Goal: Find specific page/section: Find specific page/section

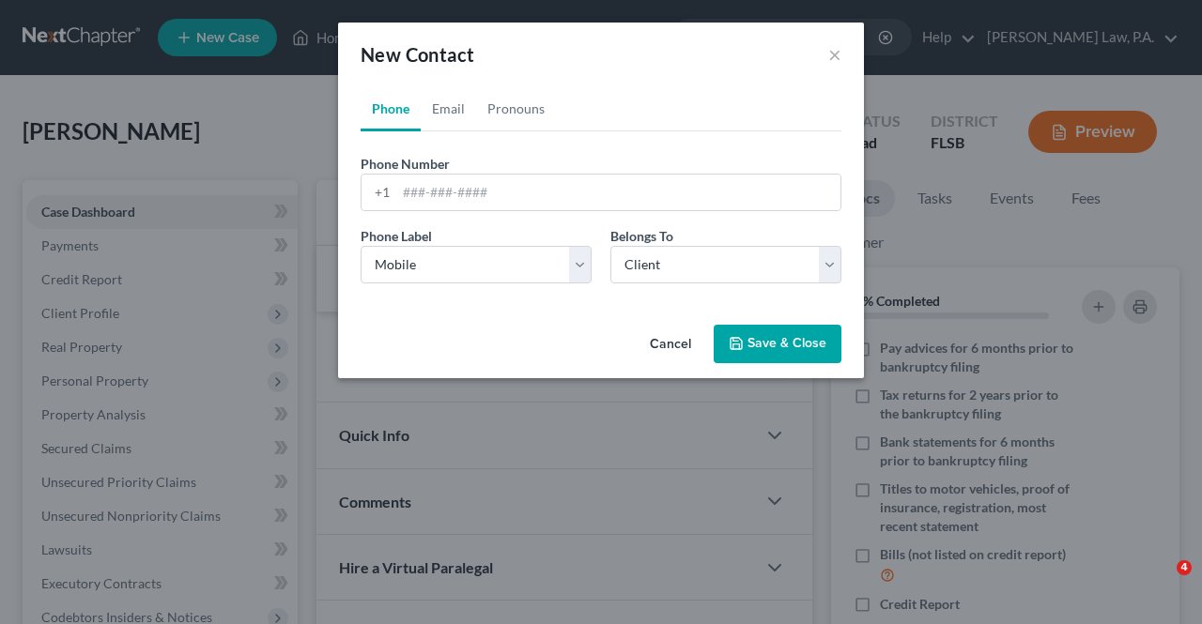
select select "0"
click at [685, 348] on button "Cancel" at bounding box center [670, 346] width 71 height 38
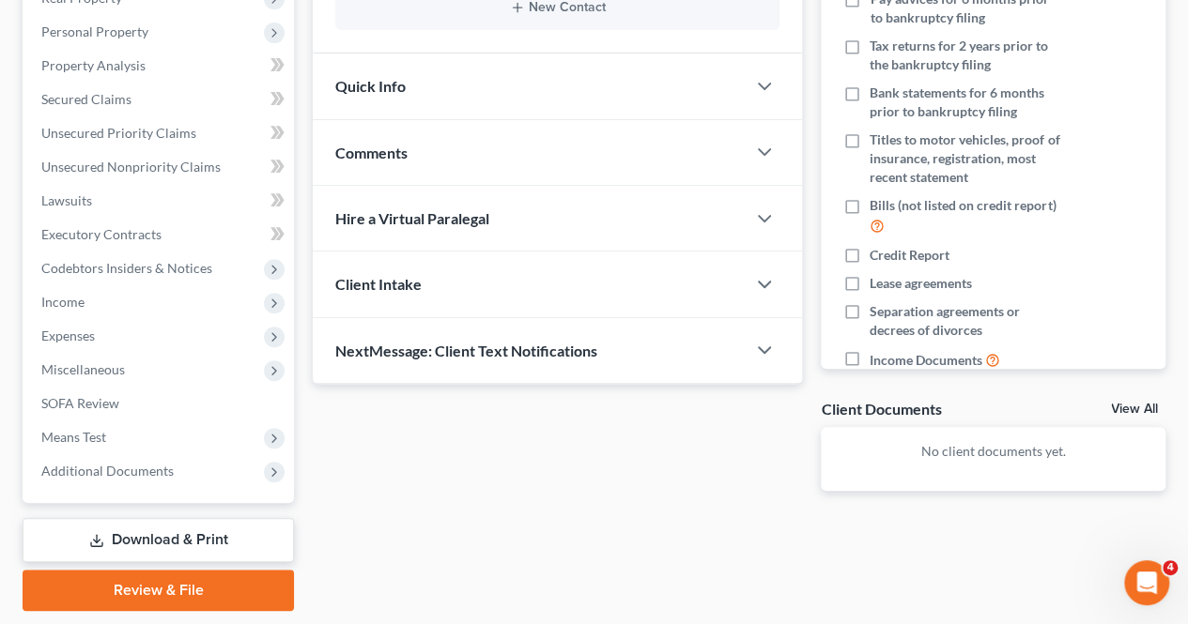
scroll to position [405, 0]
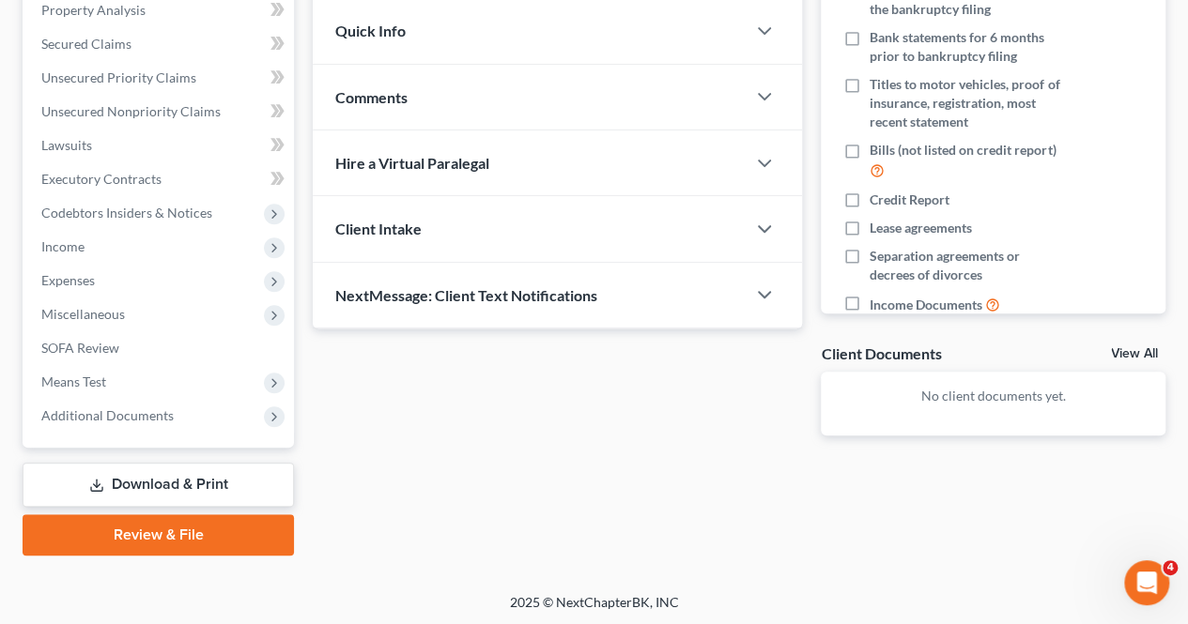
click at [110, 406] on span "Additional Documents" at bounding box center [160, 416] width 268 height 34
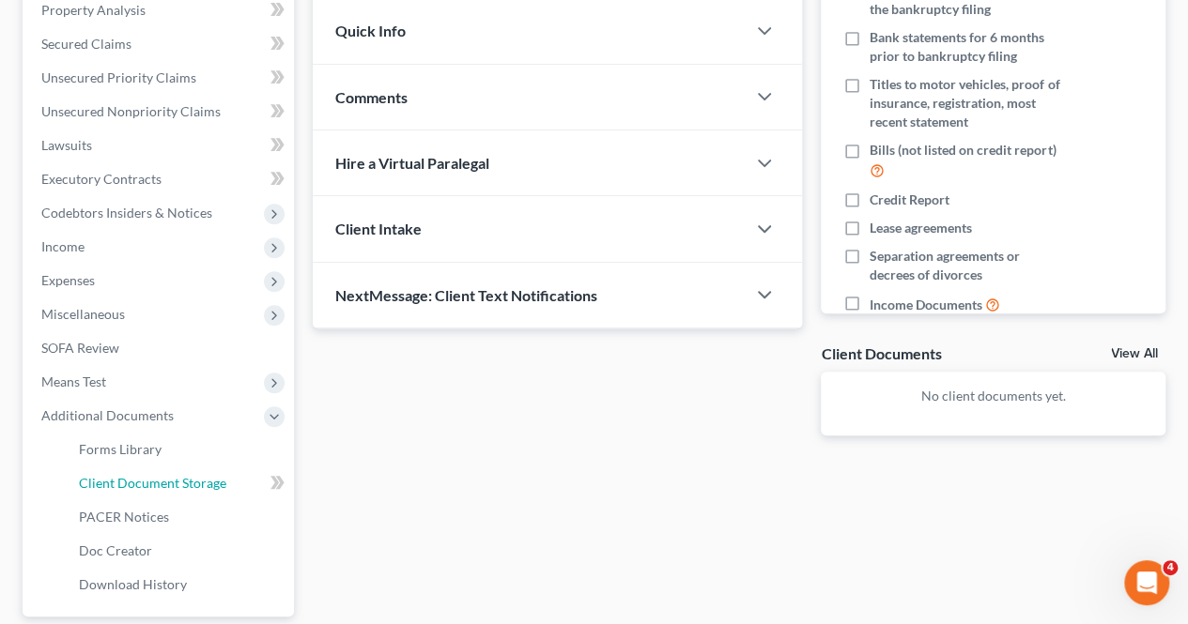
click at [119, 469] on link "Client Document Storage" at bounding box center [179, 484] width 230 height 34
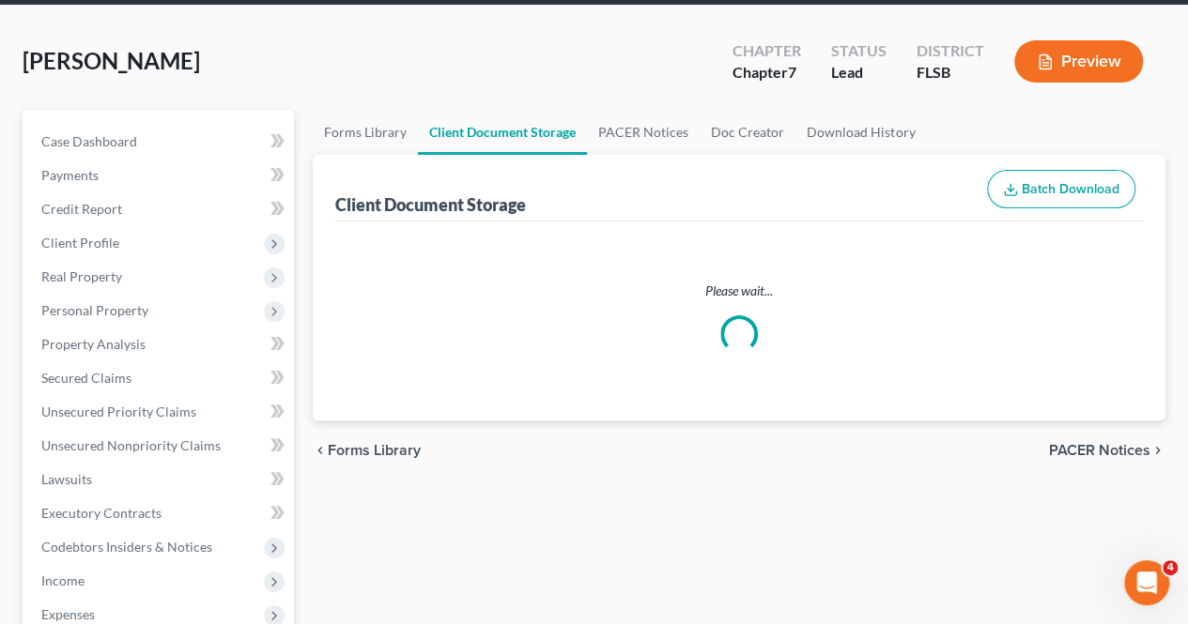
scroll to position [78, 0]
